Goal: Feedback & Contribution: Submit feedback/report problem

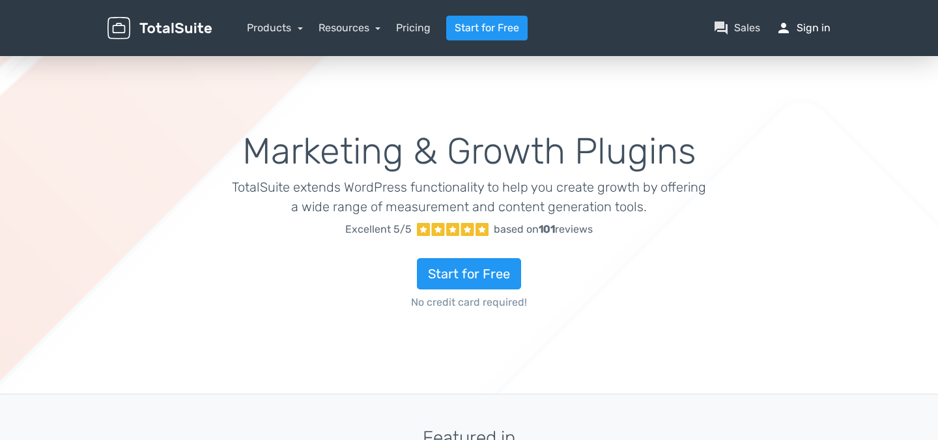
click at [806, 28] on link "person Sign in" at bounding box center [803, 28] width 55 height 16
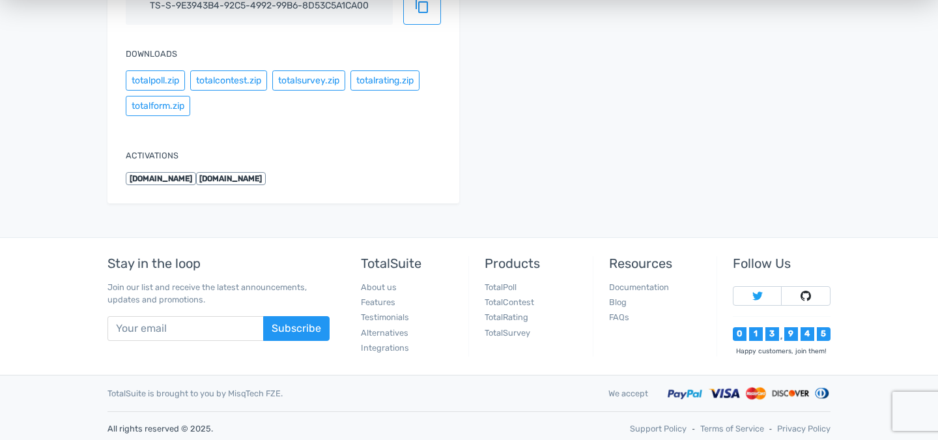
scroll to position [313, 0]
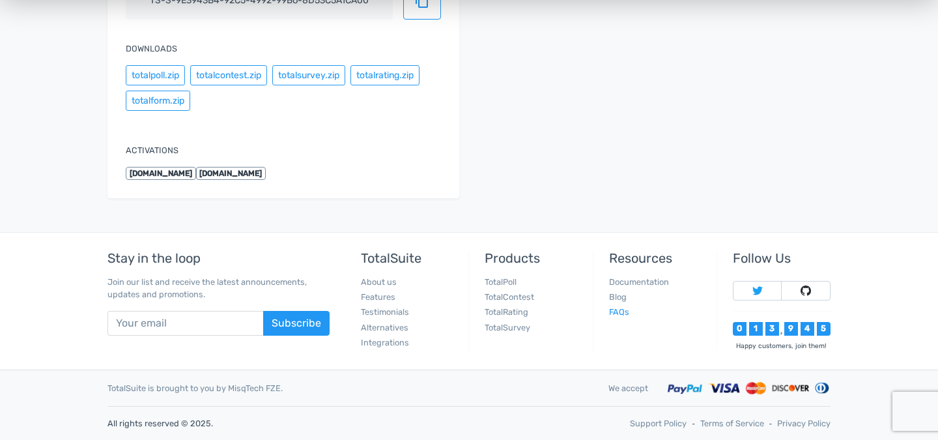
click at [618, 313] on link "FAQs" at bounding box center [619, 312] width 20 height 10
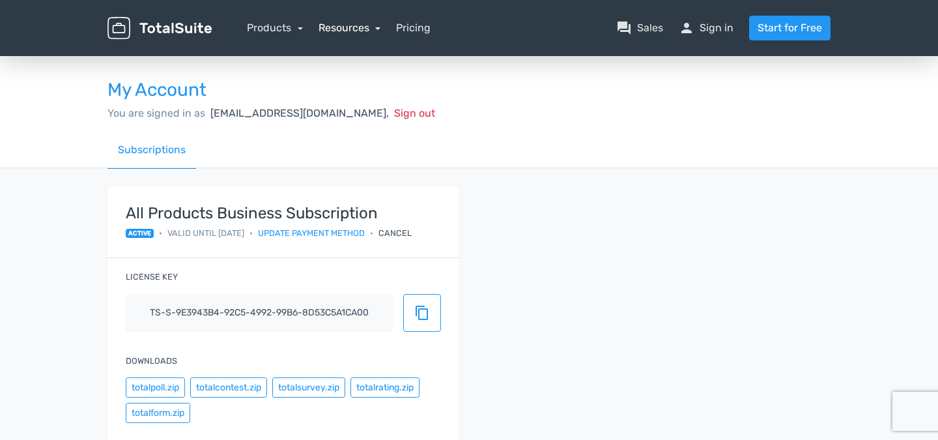
click at [378, 29] on link "Resources" at bounding box center [350, 27] width 63 height 12
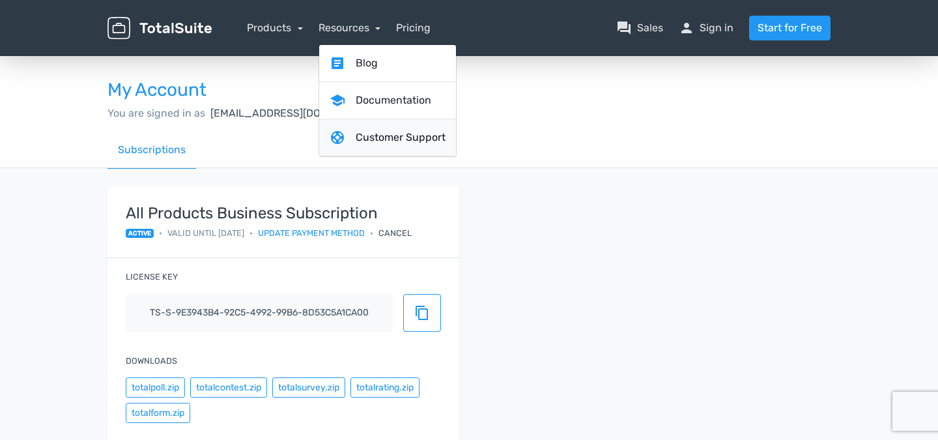
click at [370, 133] on link "support Customer Support" at bounding box center [387, 137] width 137 height 37
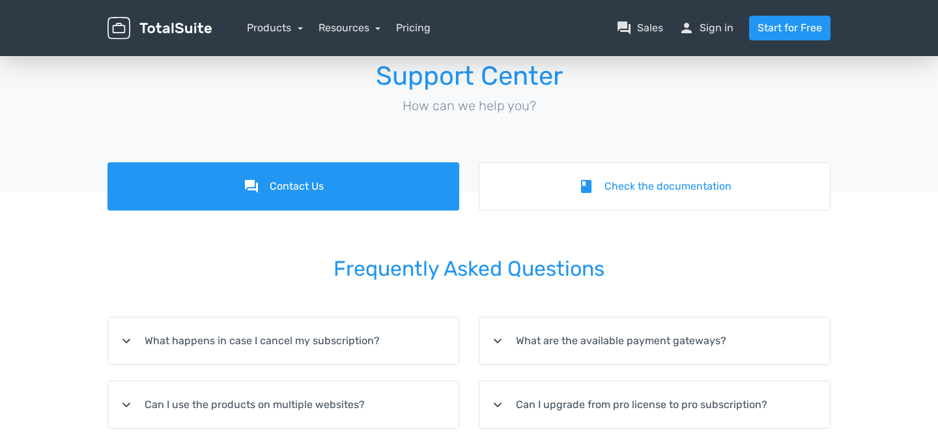
scroll to position [36, 0]
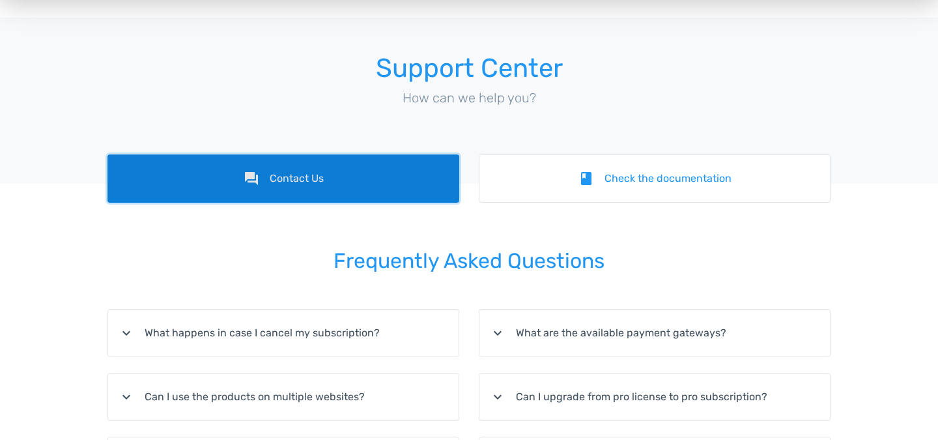
click at [289, 178] on link "forum Contact Us" at bounding box center [283, 178] width 352 height 48
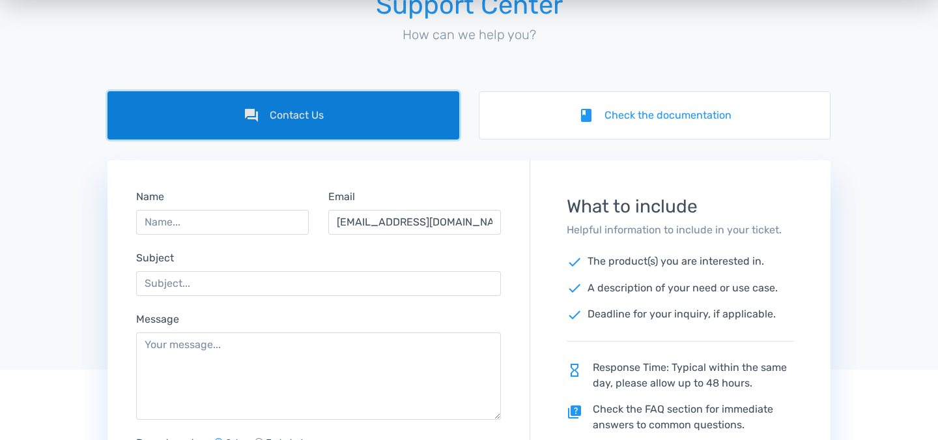
scroll to position [117, 0]
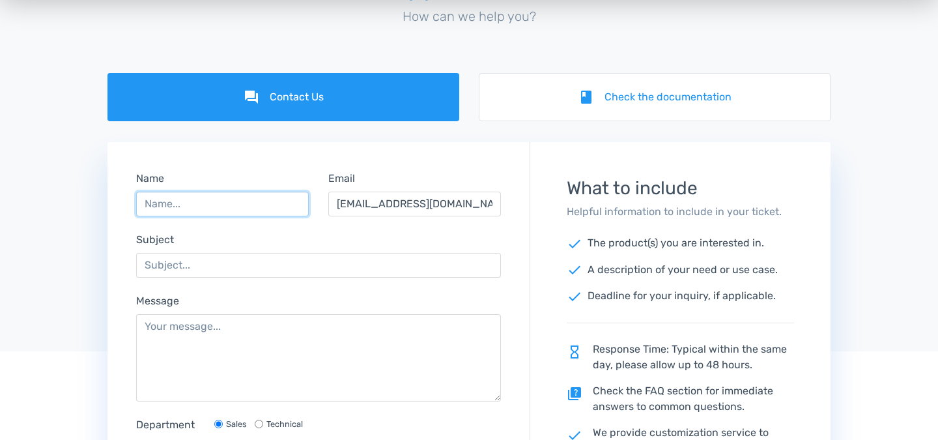
click at [198, 196] on input "Name" at bounding box center [222, 204] width 173 height 25
type input "Perri"
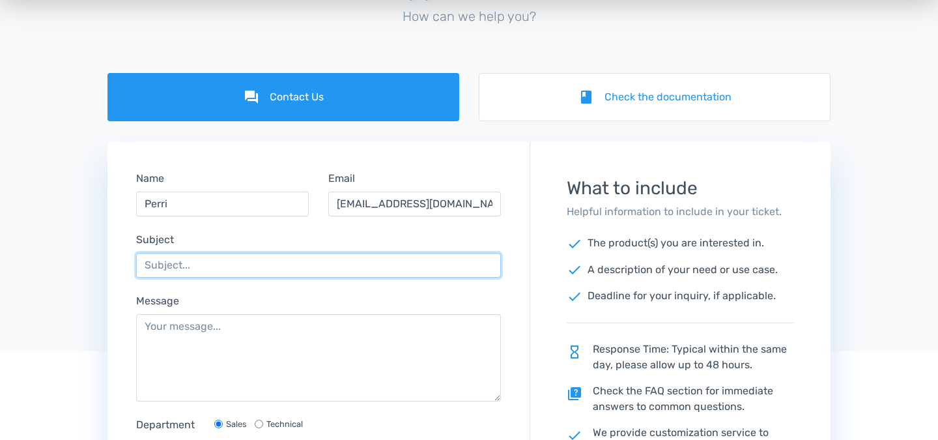
click at [182, 261] on input "Subject" at bounding box center [318, 265] width 365 height 25
type input "P"
type input "Subscription expire/renewal"
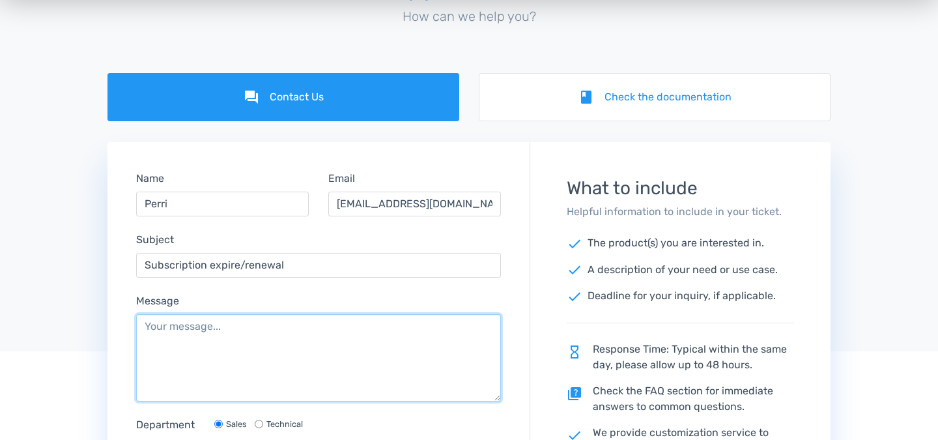
click at [160, 338] on textarea "Message" at bounding box center [318, 357] width 365 height 87
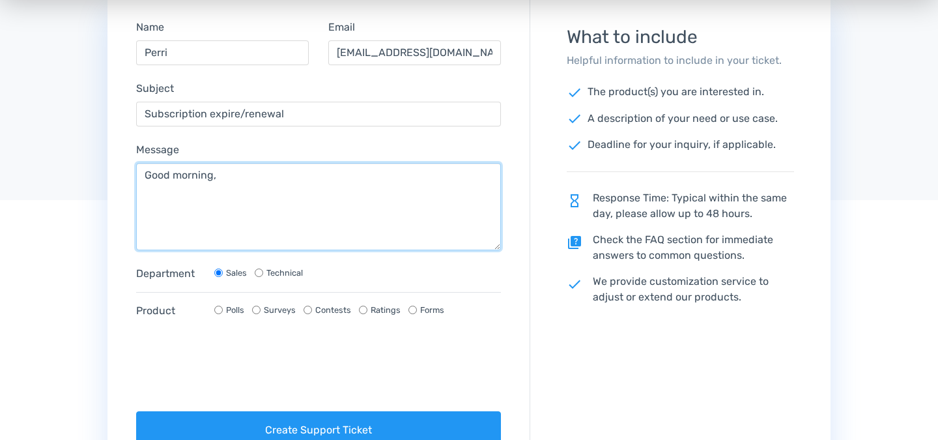
scroll to position [284, 0]
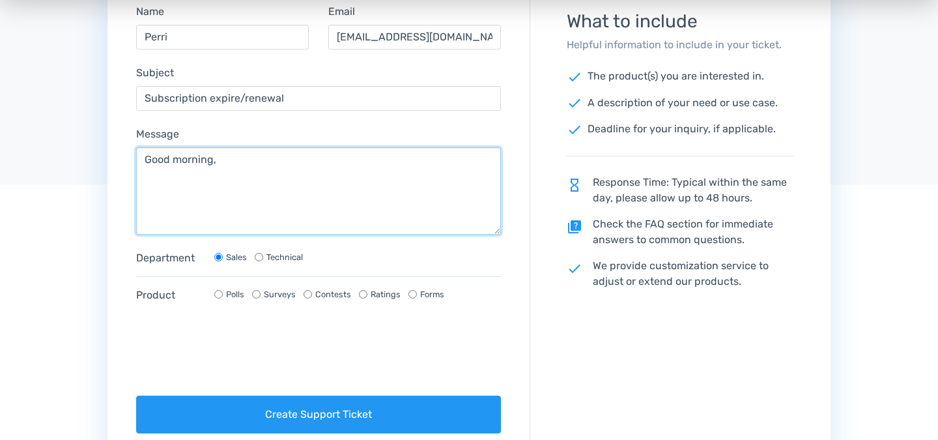
type textarea "Good morning,"
click at [261, 257] on input "Technical" at bounding box center [259, 257] width 8 height 8
radio input "true"
radio input "false"
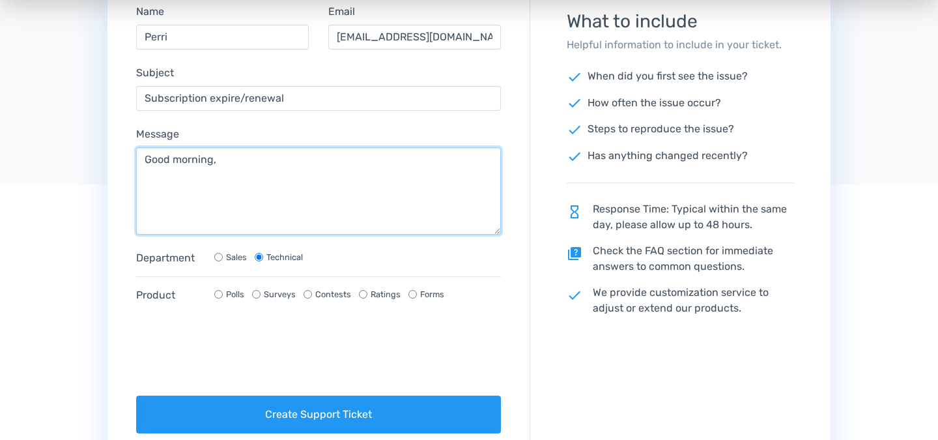
click at [263, 161] on textarea "Good morning," at bounding box center [318, 190] width 365 height 87
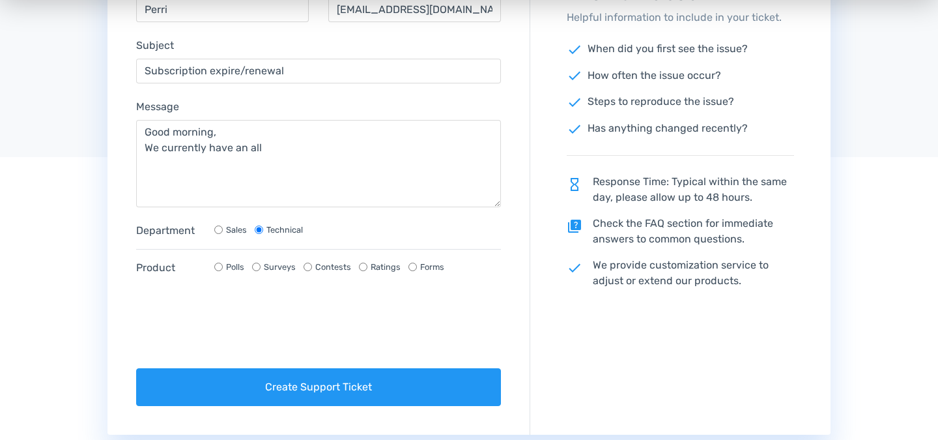
scroll to position [312, 0]
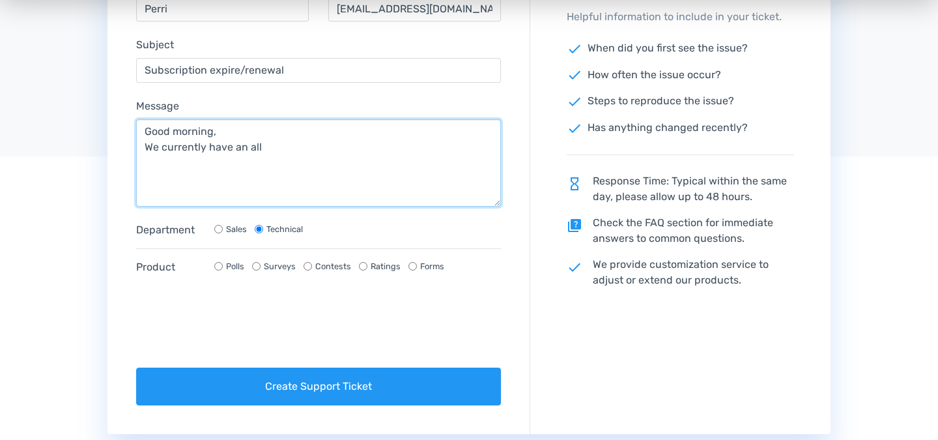
click at [287, 154] on textarea "Good morning, We currently have an all" at bounding box center [318, 162] width 365 height 87
paste textarea "All Products Business Subscription"
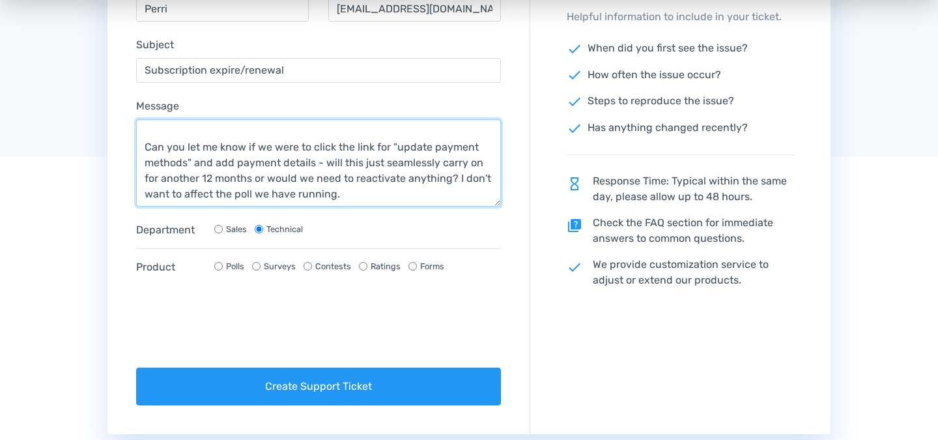
scroll to position [104, 0]
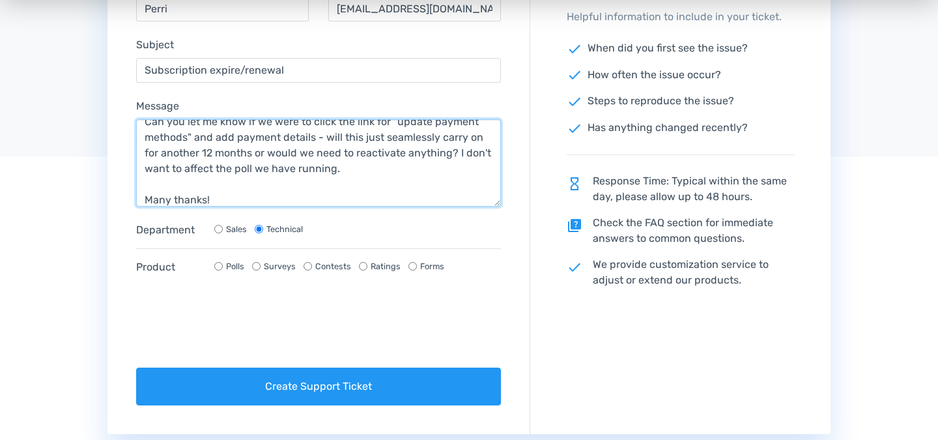
type textarea "Good morning, We currently have an All Products Business Subscription - which s…"
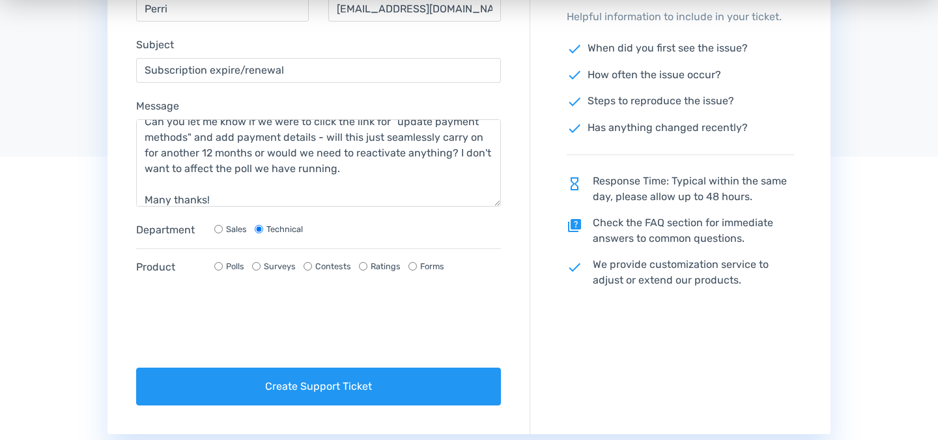
click at [218, 231] on input "Sales" at bounding box center [218, 229] width 8 height 8
radio input "true"
radio input "false"
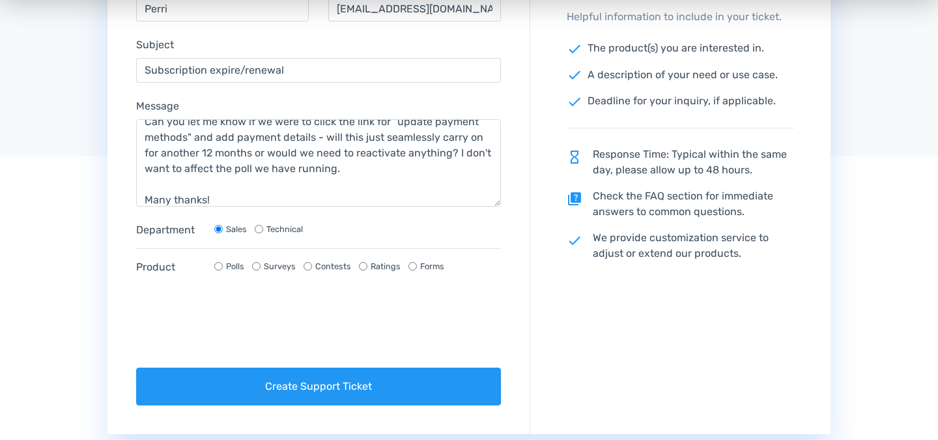
click at [219, 267] on input "Polls" at bounding box center [218, 266] width 8 height 8
radio input "true"
click at [266, 262] on label "Surveys" at bounding box center [280, 266] width 32 height 12
click at [261, 262] on input "Surveys" at bounding box center [256, 266] width 8 height 8
radio input "true"
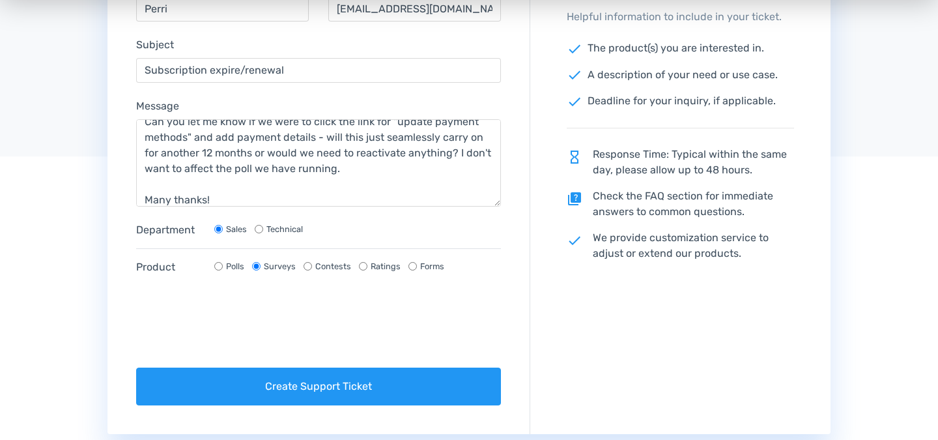
click at [221, 265] on input "Polls" at bounding box center [218, 266] width 8 height 8
radio input "true"
radio input "false"
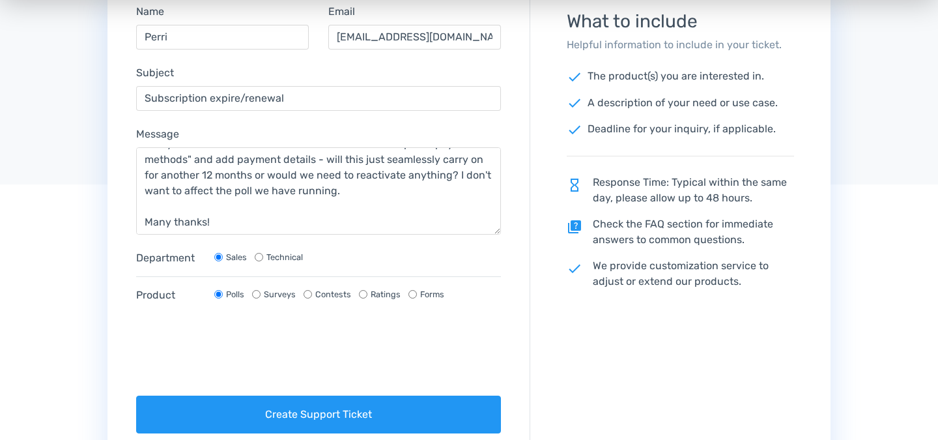
scroll to position [293, 0]
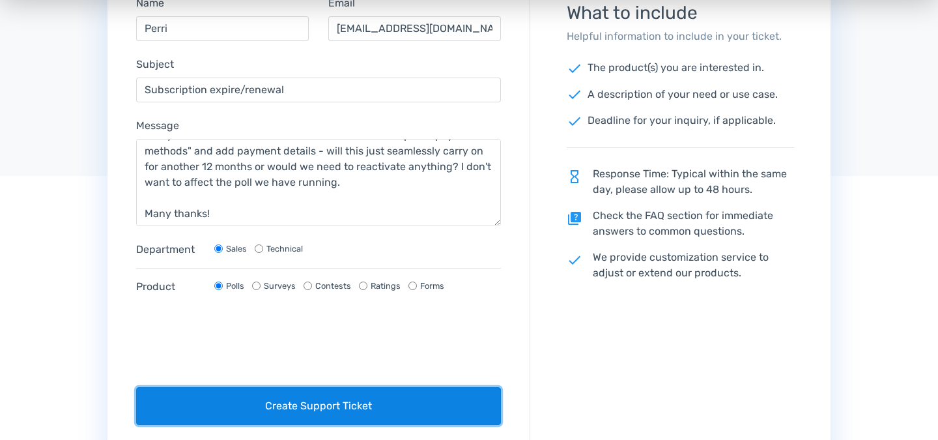
click at [295, 400] on button "Create Support Ticket" at bounding box center [318, 406] width 365 height 38
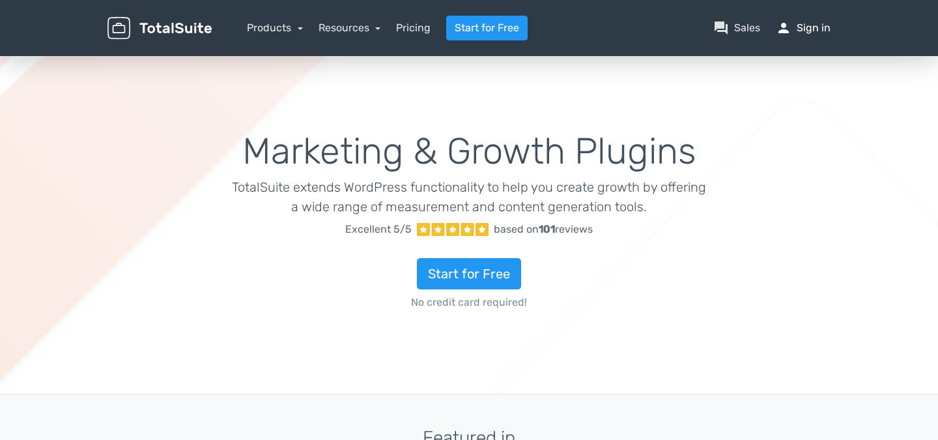
click at [797, 33] on link "person Sign in" at bounding box center [803, 28] width 55 height 16
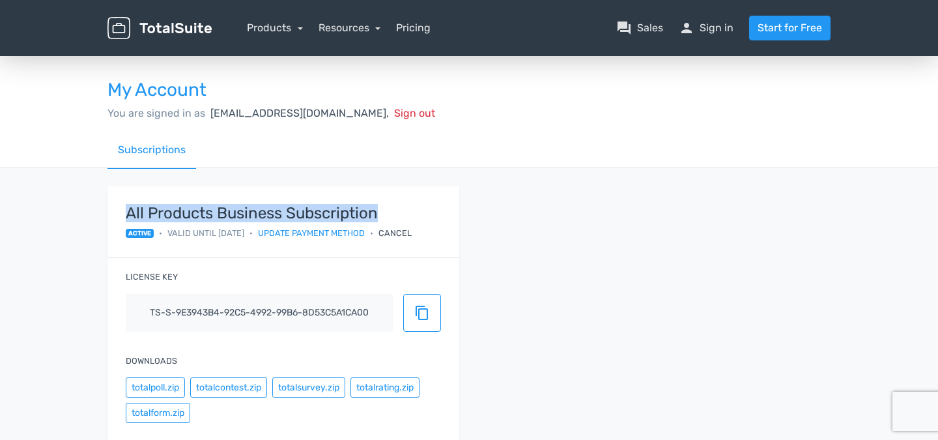
drag, startPoint x: 379, startPoint y: 213, endPoint x: 128, endPoint y: 214, distance: 251.5
click at [128, 214] on strong "All Products Business Subscription" at bounding box center [269, 213] width 286 height 17
copy strong "All Products Business Subscription"
